Goal: Check status: Check status

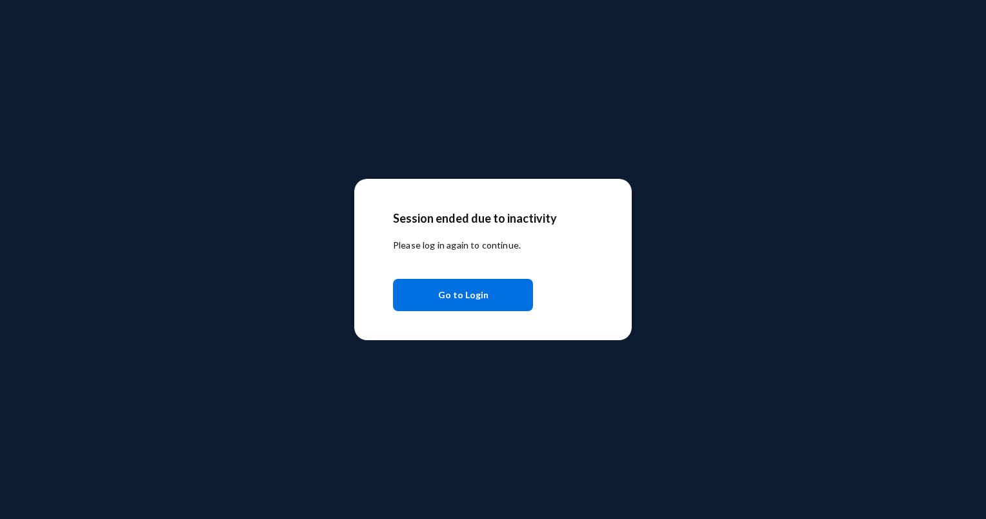
click at [426, 303] on button "Go to Login" at bounding box center [463, 295] width 140 height 32
